Goal: Information Seeking & Learning: Compare options

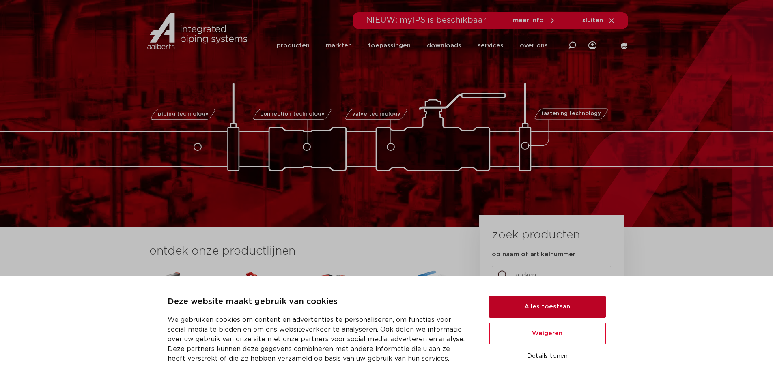
click at [555, 304] on button "Alles toestaan" at bounding box center [547, 307] width 117 height 22
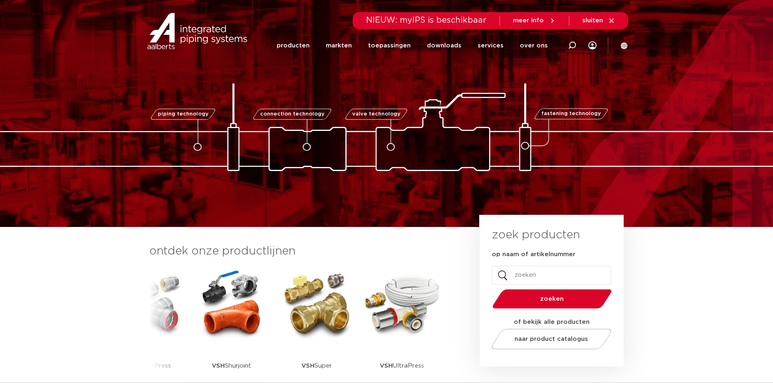
click at [316, 307] on img at bounding box center [316, 304] width 73 height 73
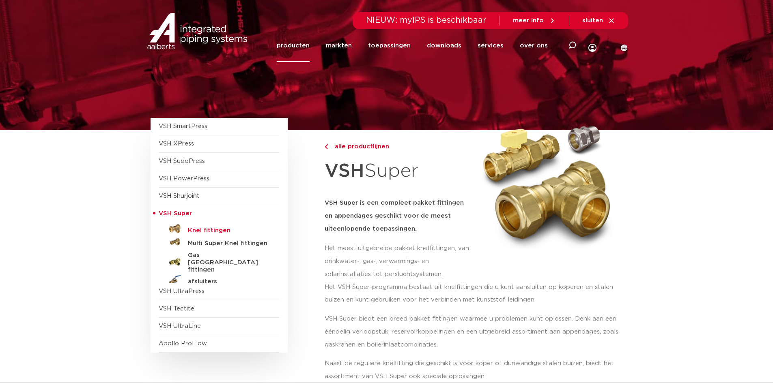
click at [219, 233] on h5 "Knel fittingen" at bounding box center [228, 230] width 80 height 7
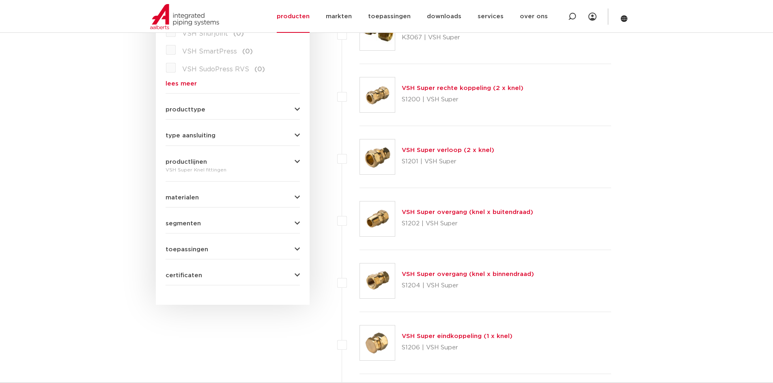
scroll to position [325, 0]
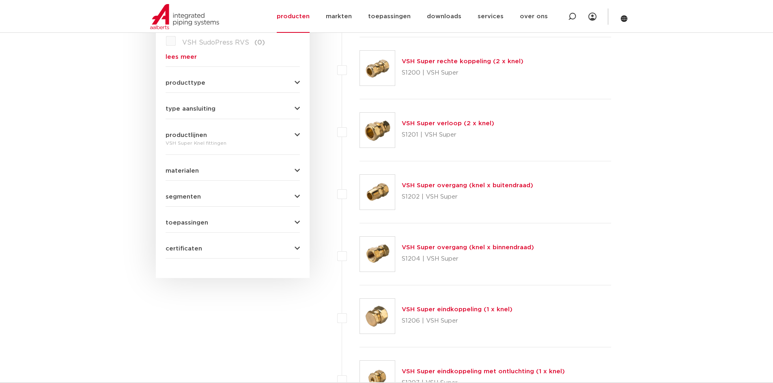
click at [445, 185] on link "VSH Super overgang (knel x buitendraad)" at bounding box center [467, 186] width 131 height 6
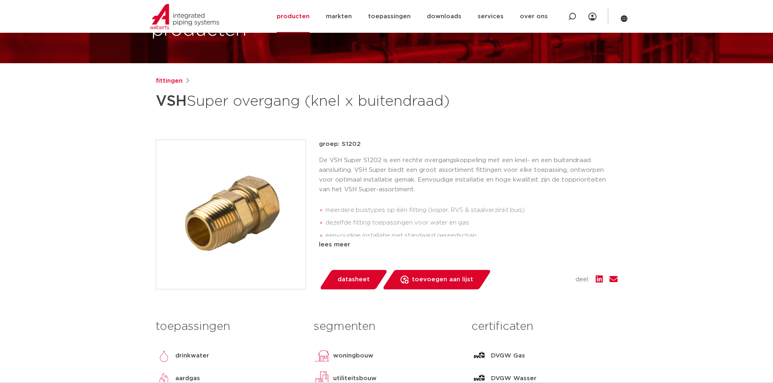
scroll to position [41, 0]
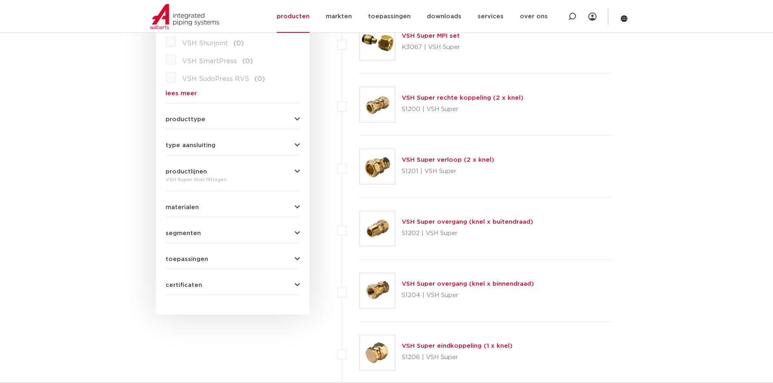
scroll to position [325, 0]
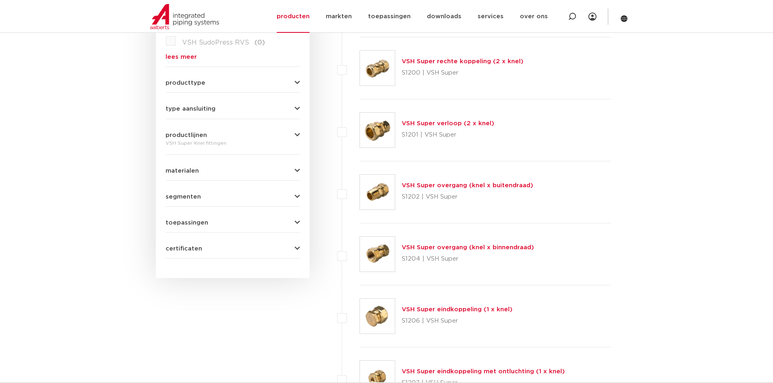
click at [416, 186] on link "VSH Super overgang (knel x buitendraad)" at bounding box center [467, 186] width 131 height 6
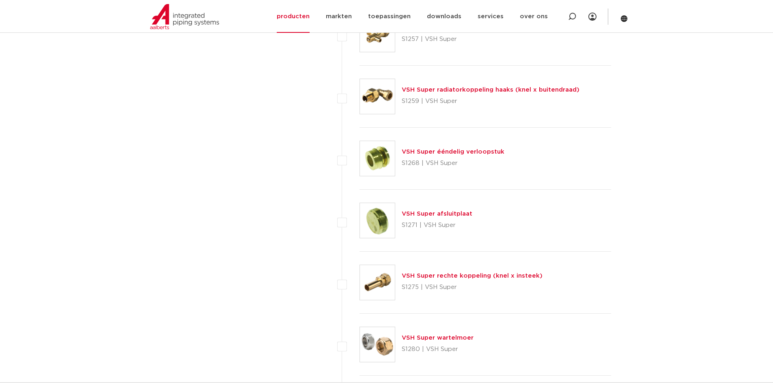
scroll to position [2556, 0]
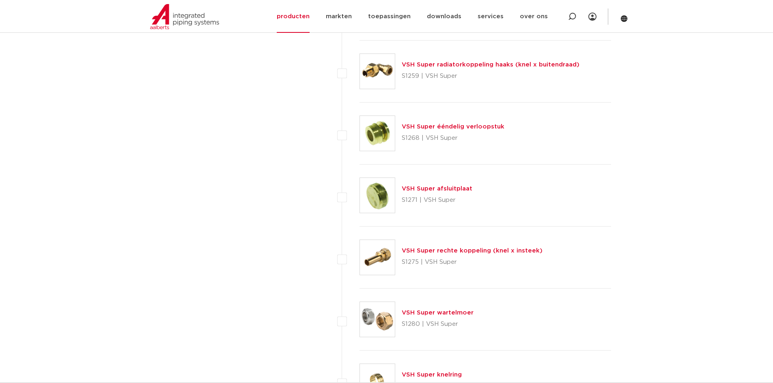
click at [451, 255] on div "VSH Super rechte koppeling (knel x insteek) S1275 | VSH Super" at bounding box center [472, 257] width 141 height 23
click at [446, 252] on link "VSH Super rechte koppeling (knel x insteek)" at bounding box center [472, 251] width 141 height 6
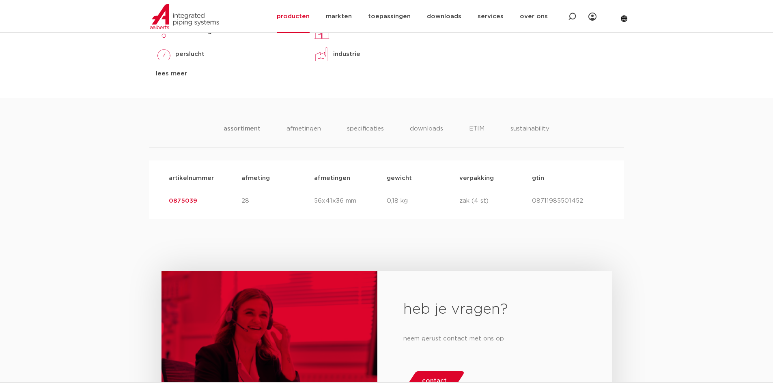
scroll to position [406, 0]
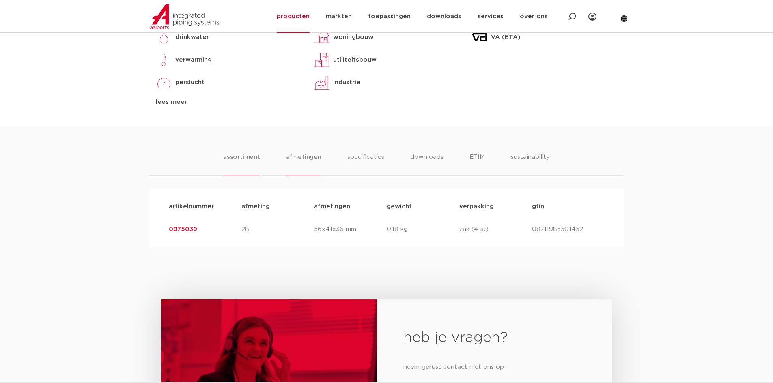
click at [297, 161] on li "afmetingen" at bounding box center [303, 164] width 35 height 23
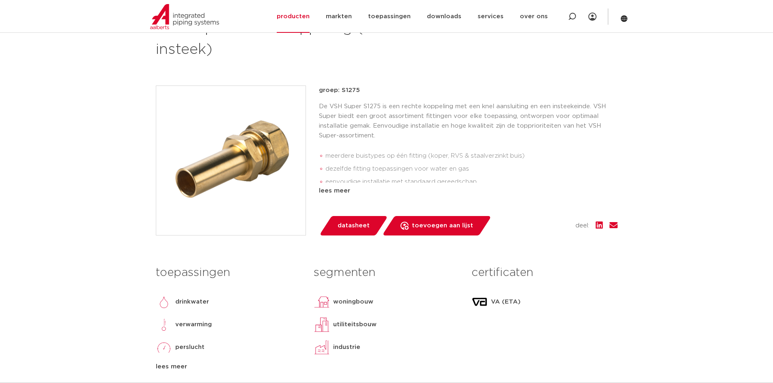
scroll to position [0, 0]
